Goal: Task Accomplishment & Management: Manage account settings

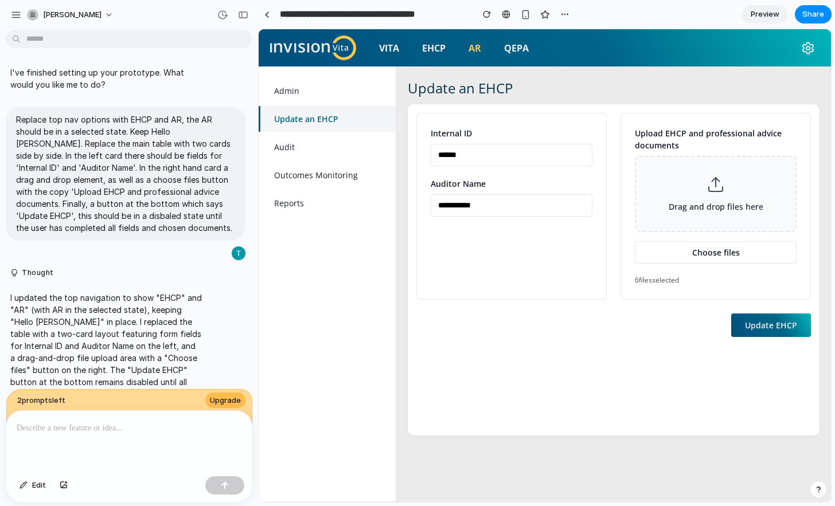
scroll to position [1405, 0]
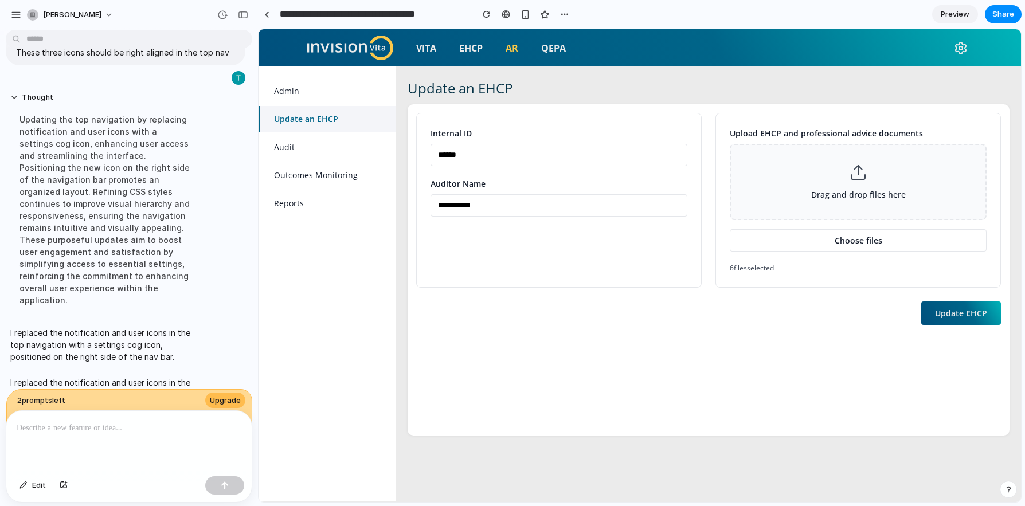
click at [834, 64] on div "VITA EHCP AR QEPA" at bounding box center [640, 47] width 688 height 37
click at [527, 159] on input "******" at bounding box center [559, 155] width 257 height 22
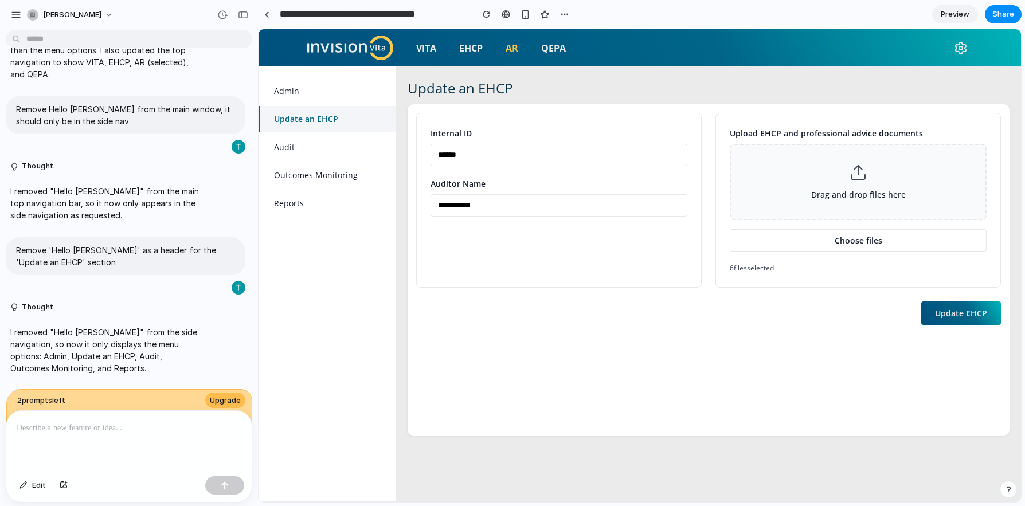
scroll to position [1408, 0]
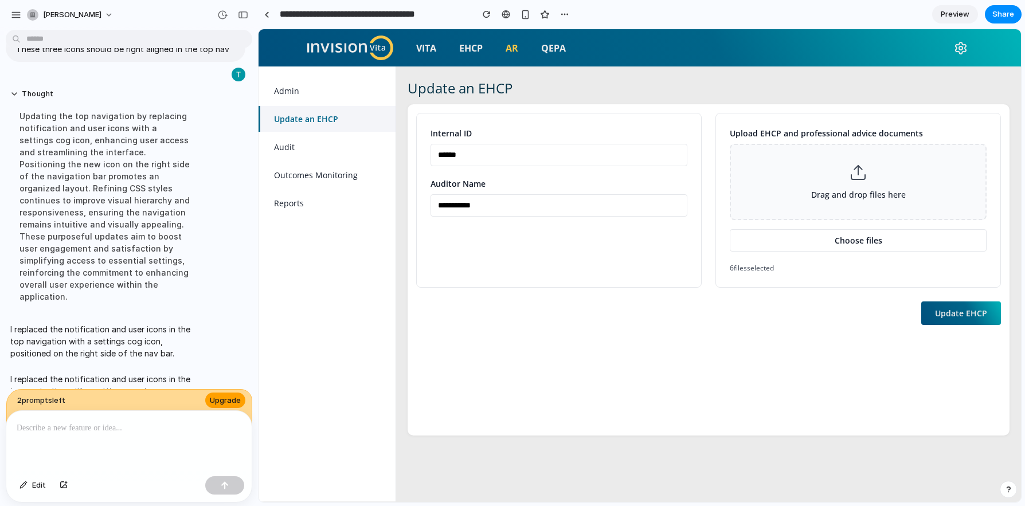
click at [218, 395] on span "Upgrade" at bounding box center [225, 400] width 31 height 11
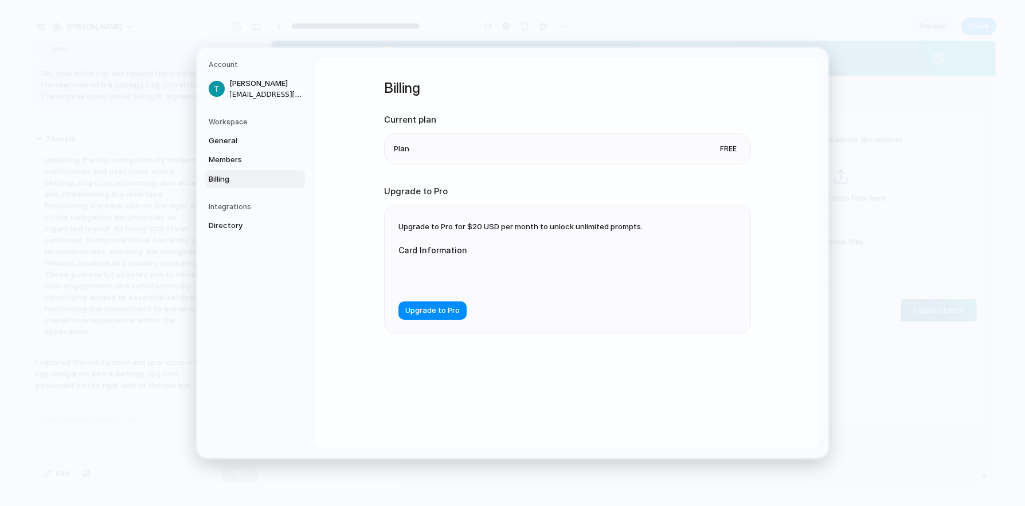
scroll to position [1387, 0]
drag, startPoint x: 463, startPoint y: 226, endPoint x: 493, endPoint y: 226, distance: 29.8
click at [505, 229] on span "Upgrade to Pro for $20 USD per month to unlock unlimited prompts." at bounding box center [521, 226] width 244 height 9
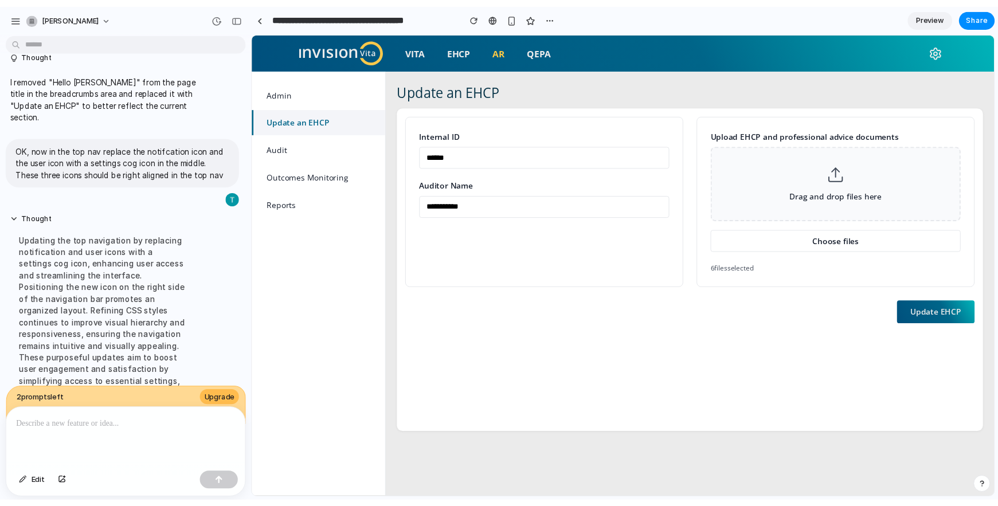
scroll to position [1408, 0]
